Goal: Obtain resource: Obtain resource

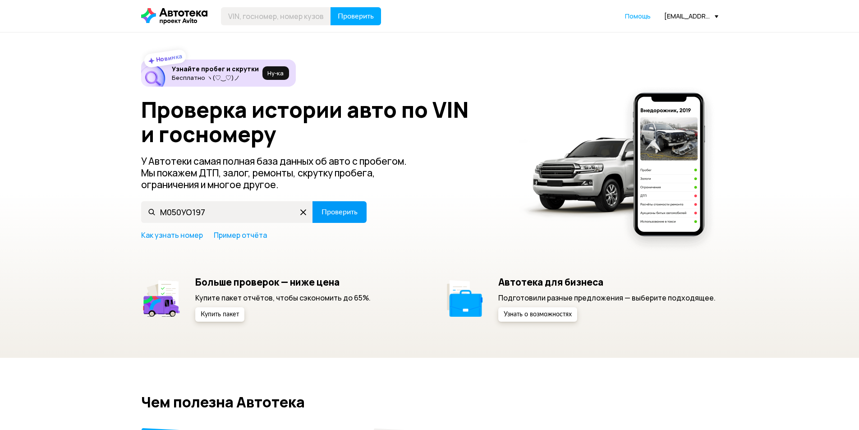
type input "М050УО197"
click at [340, 218] on button "Проверить" at bounding box center [339, 212] width 54 height 22
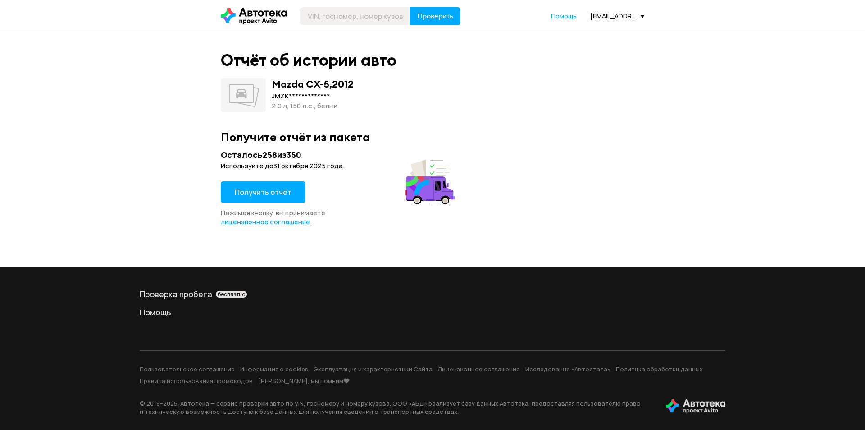
click at [272, 192] on span "Получить отчёт" at bounding box center [263, 192] width 57 height 10
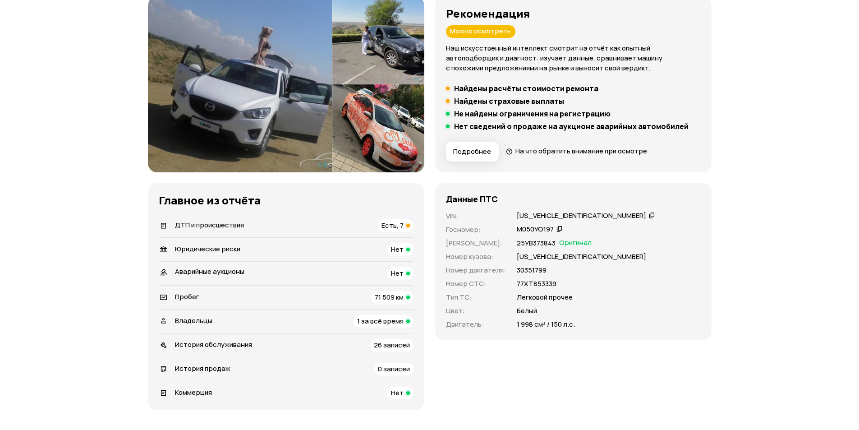
scroll to position [135, 0]
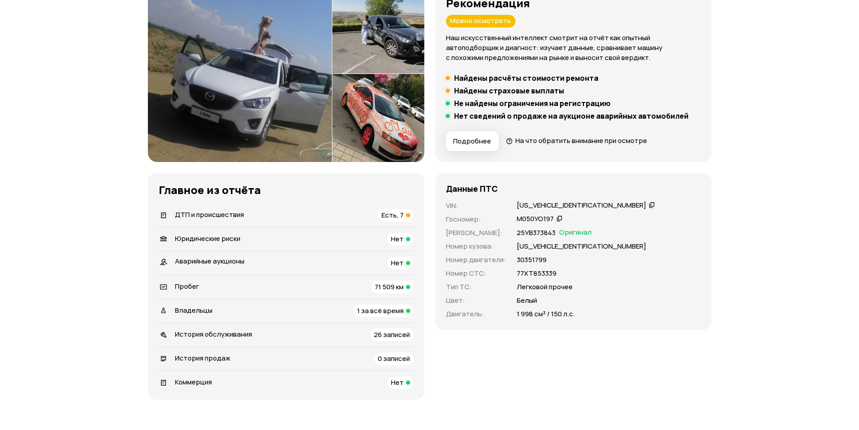
click at [232, 219] on div "ДТП и происшествия" at bounding box center [209, 215] width 69 height 10
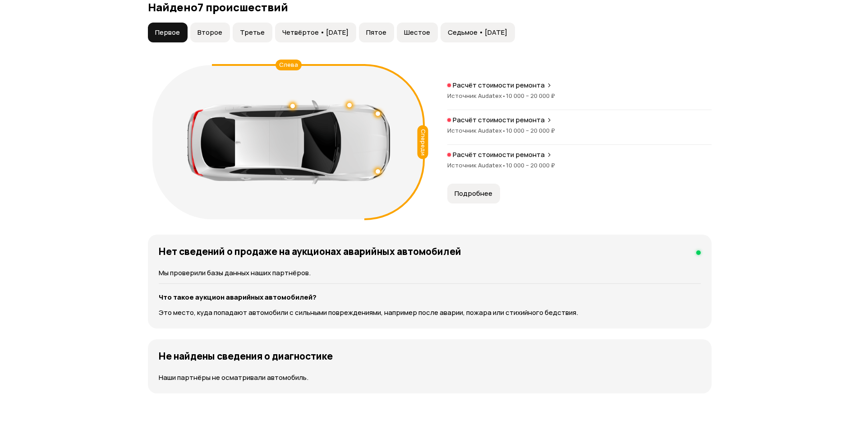
scroll to position [979, 0]
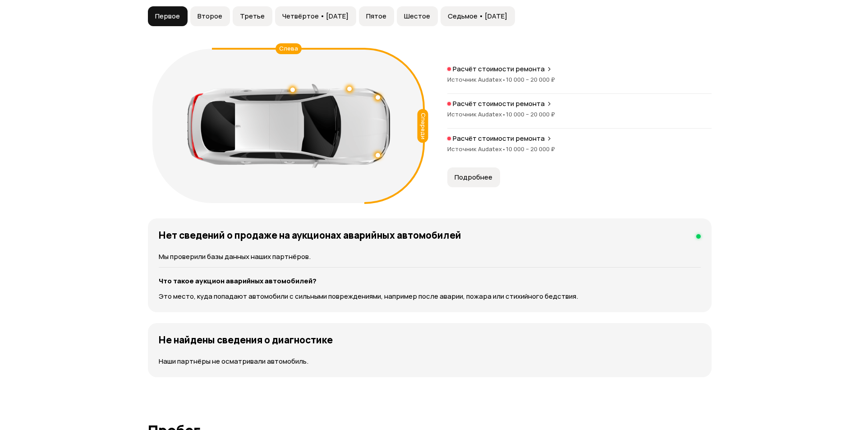
click at [456, 176] on span "Подробнее" at bounding box center [473, 177] width 38 height 9
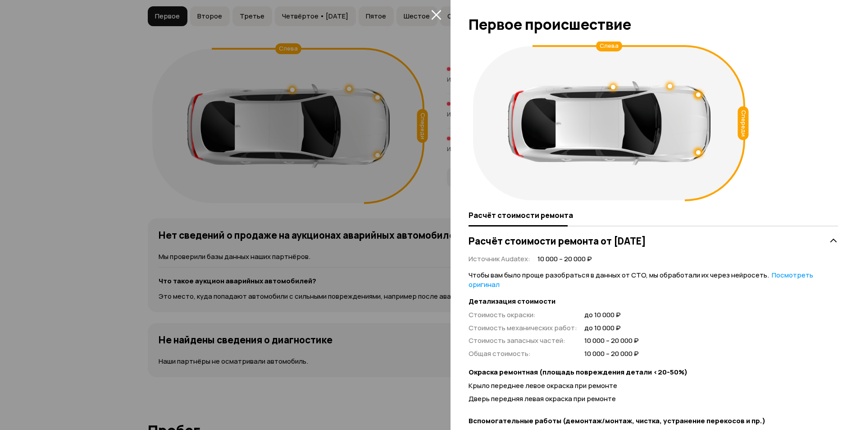
click at [437, 18] on icon "закрыть" at bounding box center [436, 14] width 10 height 10
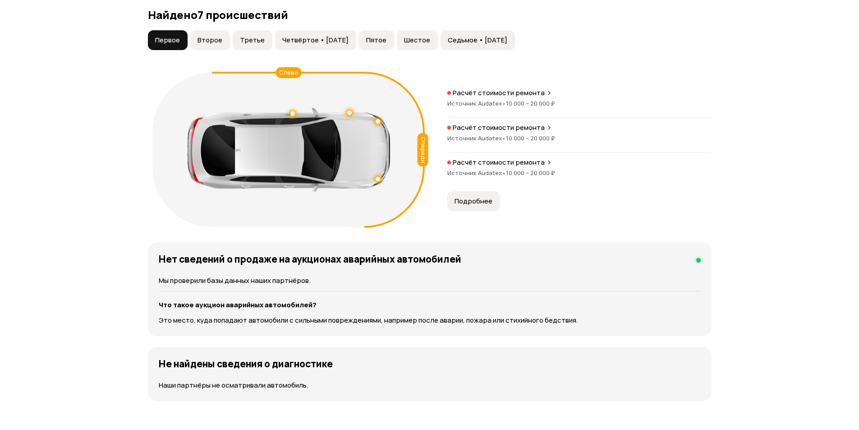
scroll to position [889, 0]
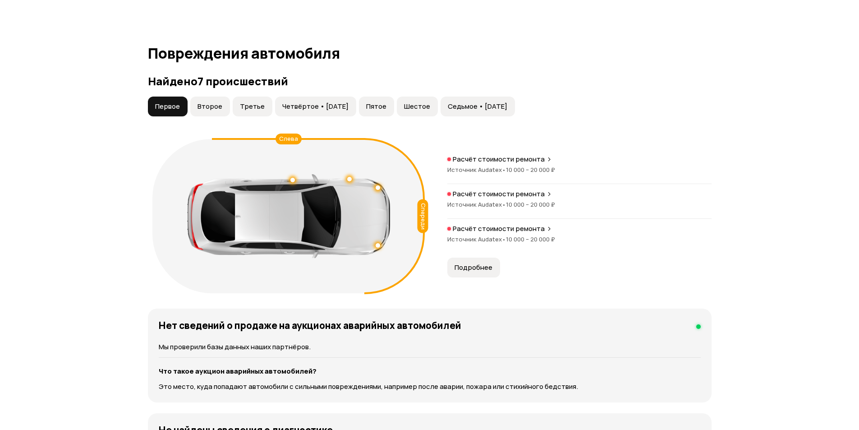
click at [212, 110] on span "Второе" at bounding box center [209, 106] width 25 height 9
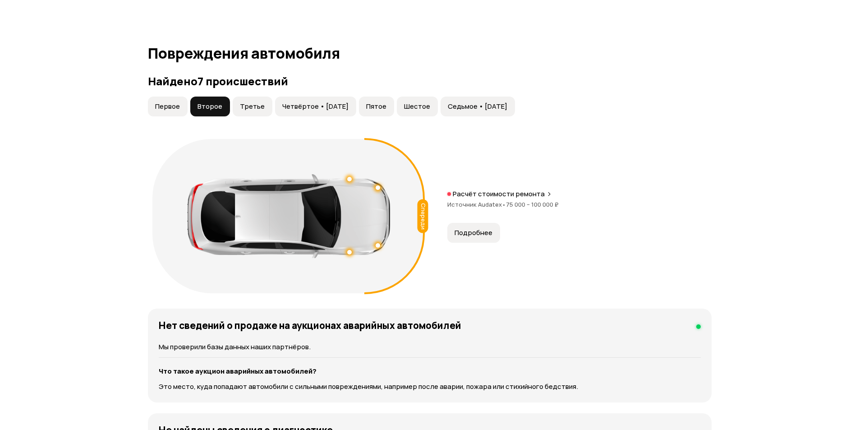
click at [249, 108] on span "Третье" at bounding box center [252, 106] width 25 height 9
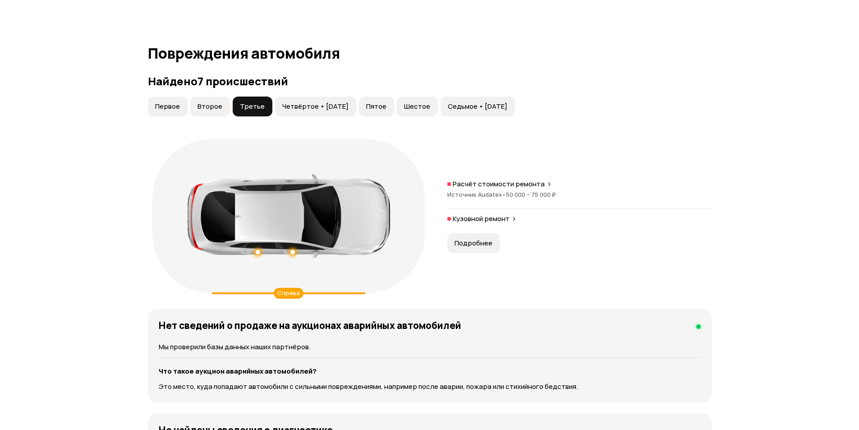
click at [304, 110] on span "Четвёртое • [DATE]" at bounding box center [315, 106] width 66 height 9
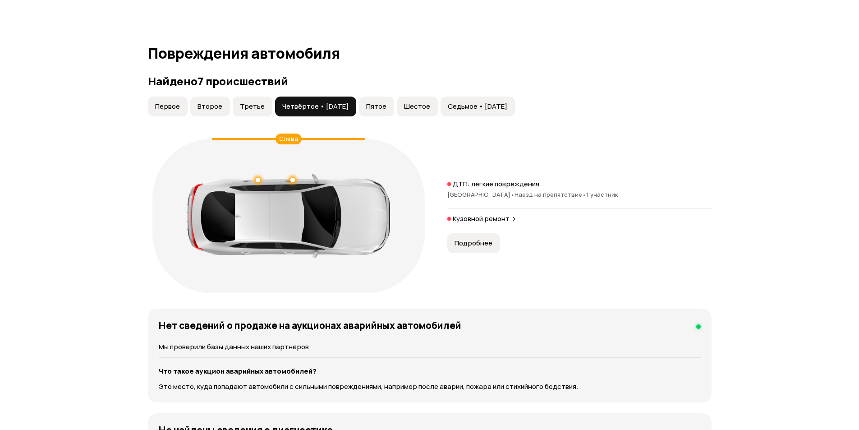
click at [386, 109] on span "Пятое" at bounding box center [376, 106] width 20 height 9
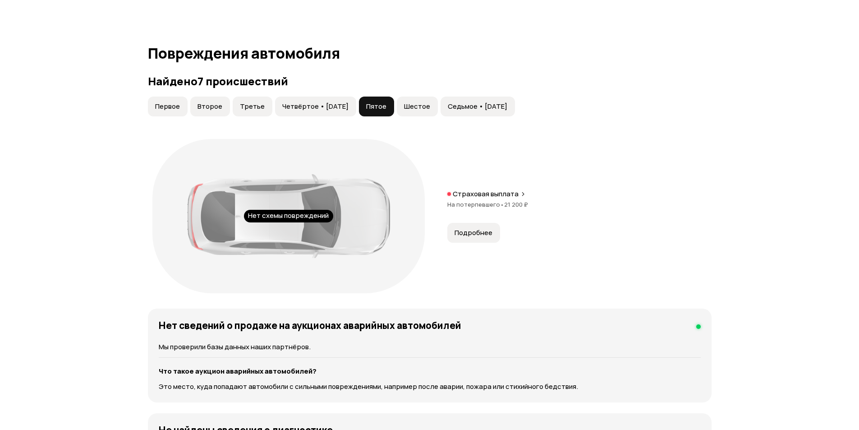
click at [424, 107] on span "Шестое" at bounding box center [417, 106] width 26 height 9
click at [488, 106] on span "Седьмое • [DATE]" at bounding box center [477, 106] width 59 height 9
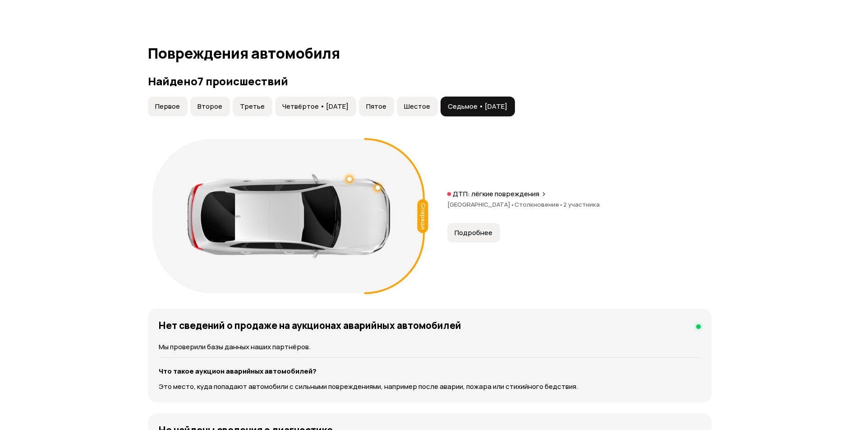
click at [181, 108] on button "Первое" at bounding box center [168, 106] width 40 height 20
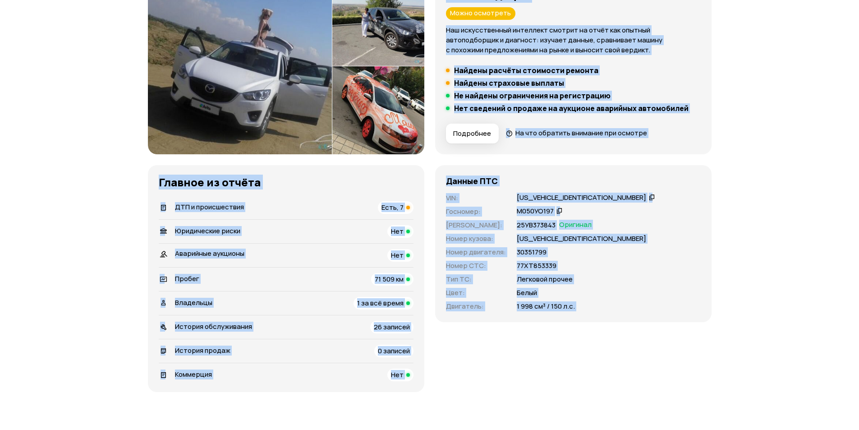
scroll to position [15, 0]
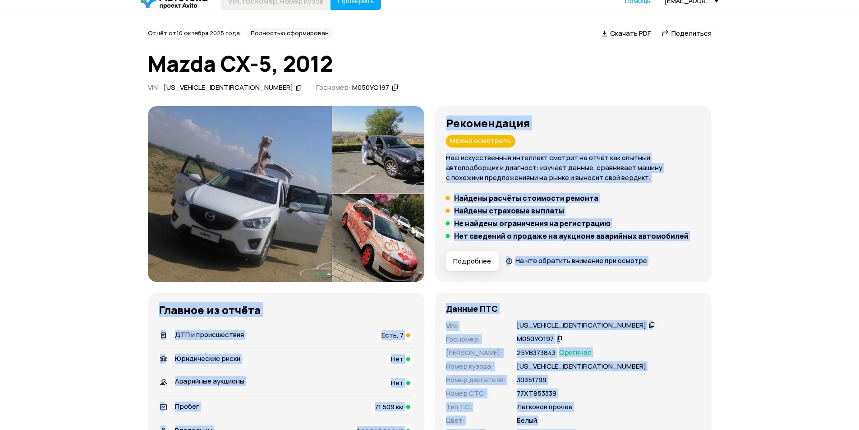
drag, startPoint x: 607, startPoint y: 267, endPoint x: 356, endPoint y: 160, distance: 273.2
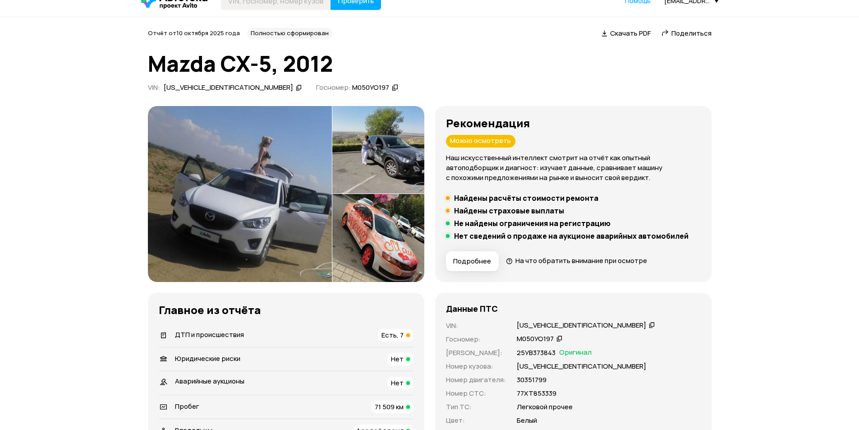
click at [256, 198] on img at bounding box center [240, 194] width 184 height 176
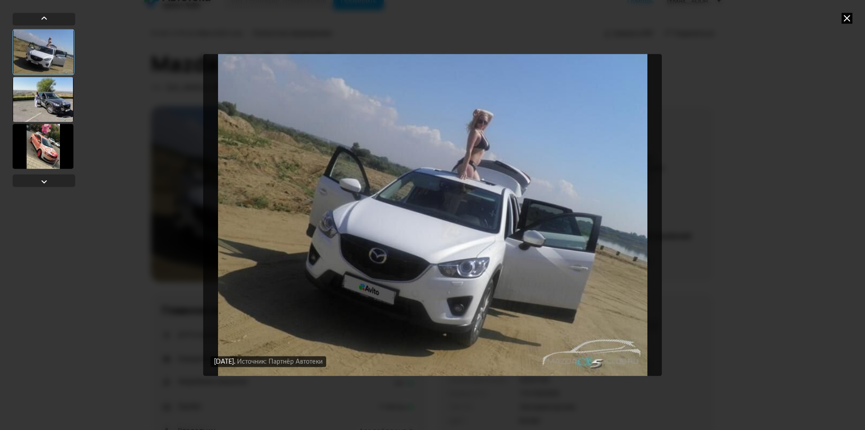
click at [846, 17] on icon at bounding box center [847, 18] width 11 height 11
